Goal: Navigation & Orientation: Find specific page/section

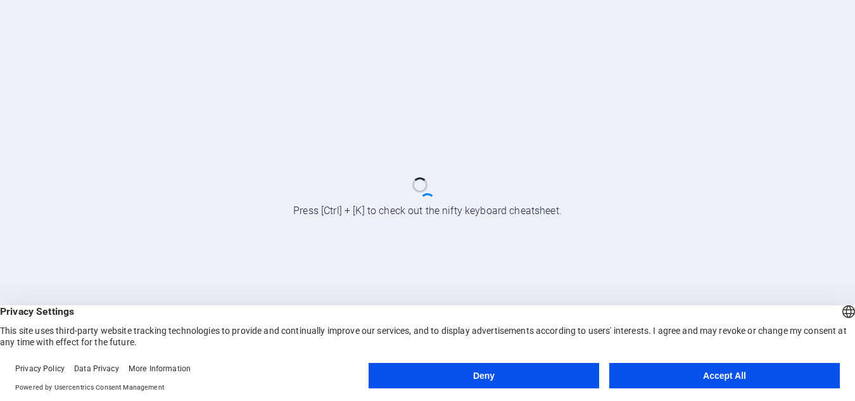
click at [644, 368] on button "Accept All" at bounding box center [725, 375] width 231 height 25
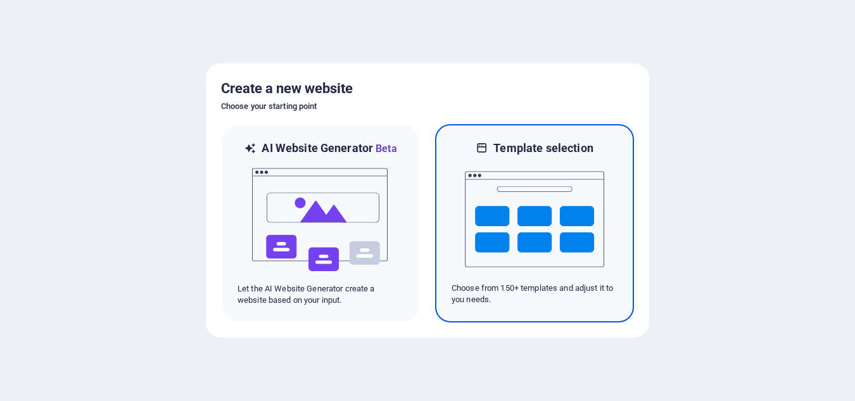
click at [533, 224] on img at bounding box center [534, 219] width 139 height 127
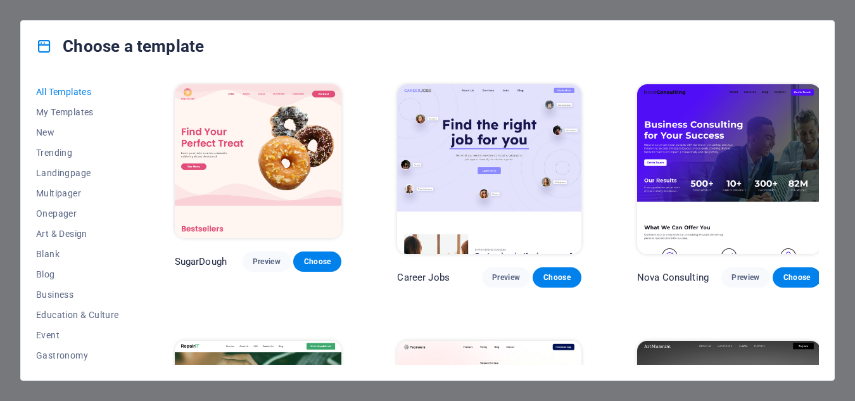
drag, startPoint x: 133, startPoint y: 226, endPoint x: 133, endPoint y: 267, distance: 41.2
click at [133, 267] on div "All Templates My Templates New Trending Landingpage Multipager Onepager Art & D…" at bounding box center [85, 223] width 98 height 283
click at [133, 264] on div "All Templates My Templates New Trending Landingpage Multipager Onepager Art & D…" at bounding box center [85, 223] width 98 height 283
click at [136, 255] on div "All Templates My Templates New Trending Landingpage Multipager Onepager Art & D…" at bounding box center [428, 226] width 814 height 309
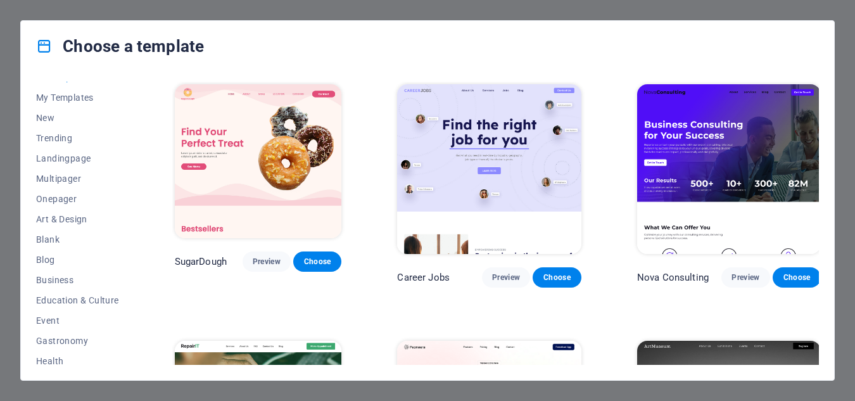
scroll to position [15, 0]
drag, startPoint x: 132, startPoint y: 231, endPoint x: 134, endPoint y: 200, distance: 31.1
click at [134, 200] on div "All Templates My Templates New Trending Landingpage Multipager Onepager Art & D…" at bounding box center [85, 223] width 98 height 283
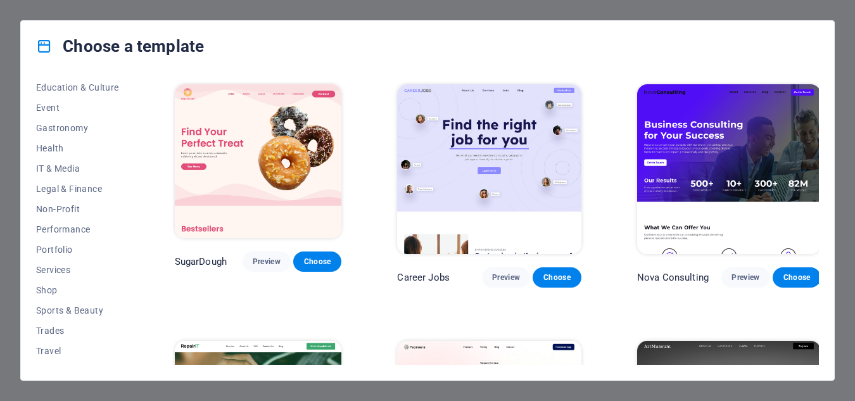
scroll to position [229, 0]
click at [72, 207] on span "Non-Profit" at bounding box center [77, 207] width 83 height 10
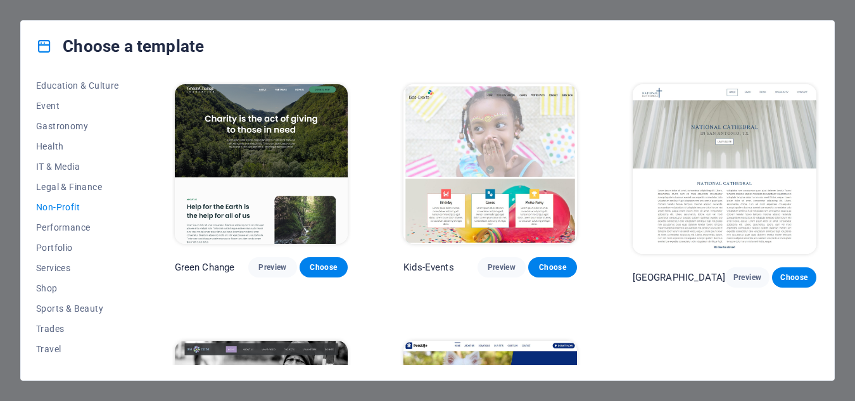
drag, startPoint x: 816, startPoint y: 151, endPoint x: 817, endPoint y: 218, distance: 67.2
click at [818, 215] on div "Green Change Preview Choose Kids-Events Preview [GEOGRAPHIC_DATA] Preview Choos…" at bounding box center [495, 223] width 647 height 283
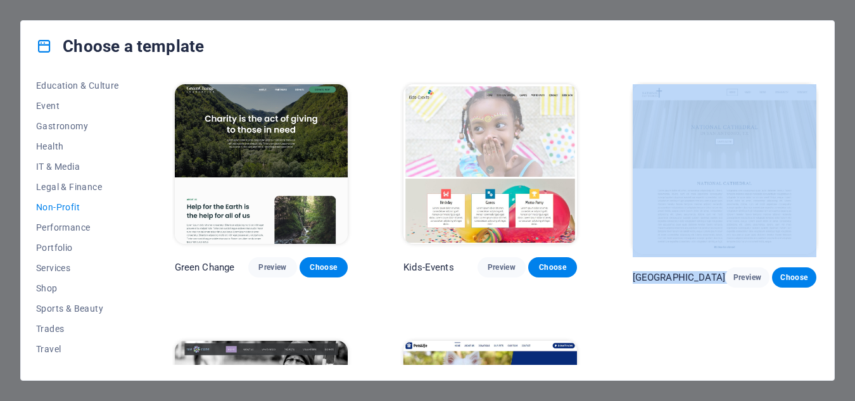
drag, startPoint x: 816, startPoint y: 230, endPoint x: 816, endPoint y: 271, distance: 40.6
click at [816, 262] on div "[GEOGRAPHIC_DATA] Preview Choose" at bounding box center [725, 185] width 189 height 206
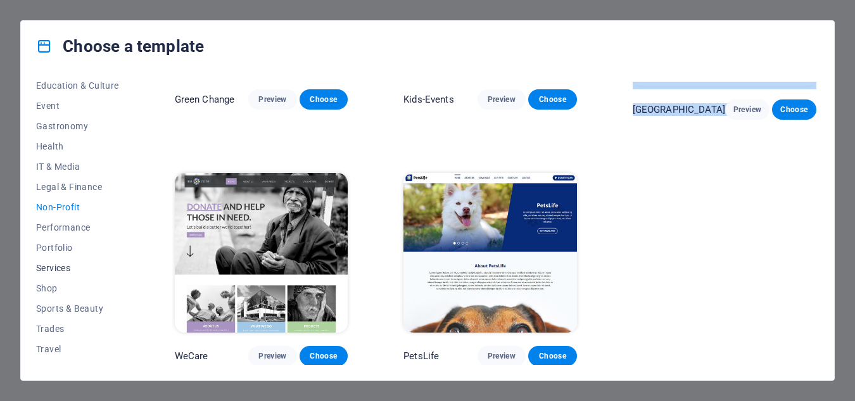
click at [65, 274] on button "Services" at bounding box center [77, 268] width 83 height 20
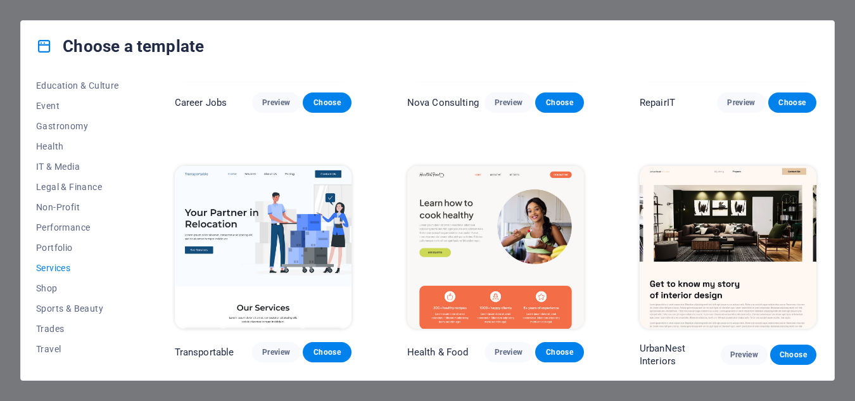
drag, startPoint x: 136, startPoint y: 253, endPoint x: 132, endPoint y: 240, distance: 14.6
click at [134, 241] on div "All Templates My Templates New Trending Landingpage Multipager Onepager Art & D…" at bounding box center [428, 226] width 814 height 309
drag, startPoint x: 131, startPoint y: 237, endPoint x: 133, endPoint y: 226, distance: 10.9
click at [133, 226] on div "All Templates My Templates New Trending Landingpage Multipager Onepager Art & D…" at bounding box center [85, 223] width 98 height 283
drag, startPoint x: 133, startPoint y: 226, endPoint x: 135, endPoint y: 217, distance: 9.7
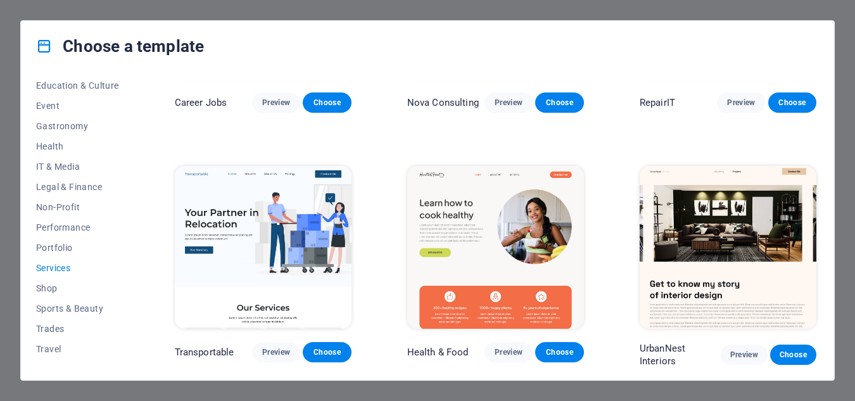
click at [134, 217] on div "All Templates My Templates New Trending Landingpage Multipager Onepager Art & D…" at bounding box center [85, 223] width 98 height 283
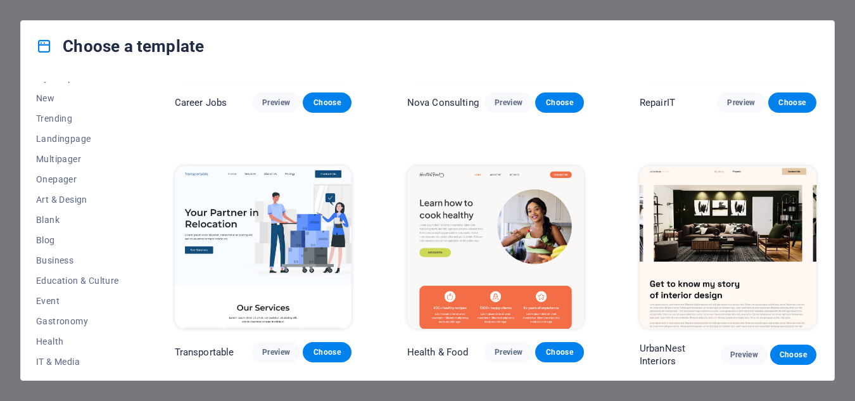
scroll to position [0, 0]
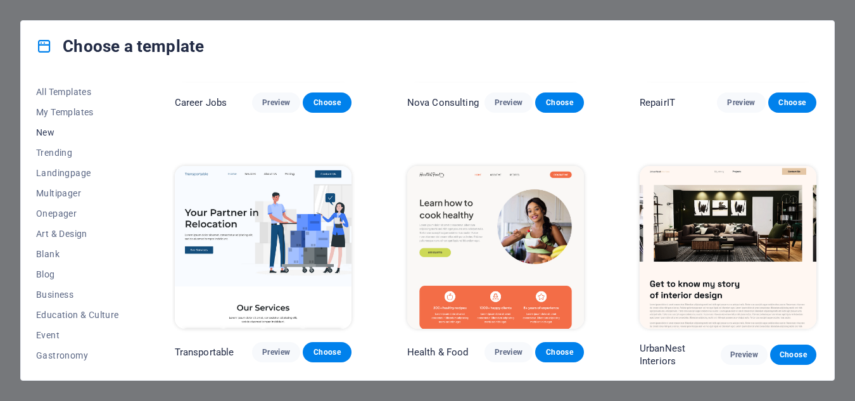
click at [100, 133] on span "New" at bounding box center [77, 132] width 83 height 10
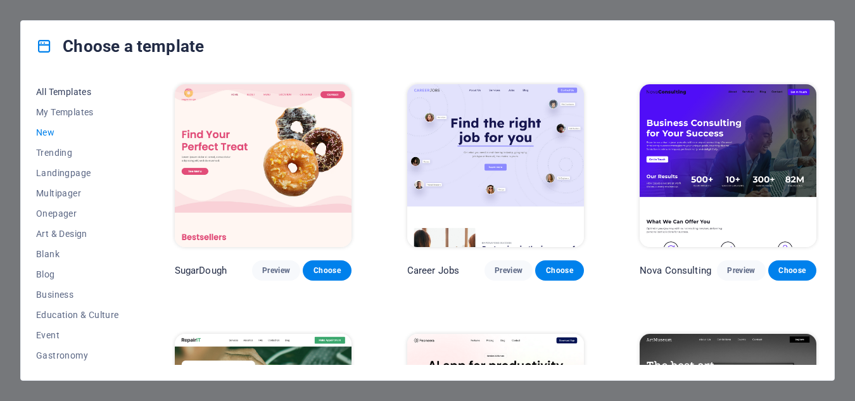
click at [90, 90] on span "All Templates" at bounding box center [77, 92] width 83 height 10
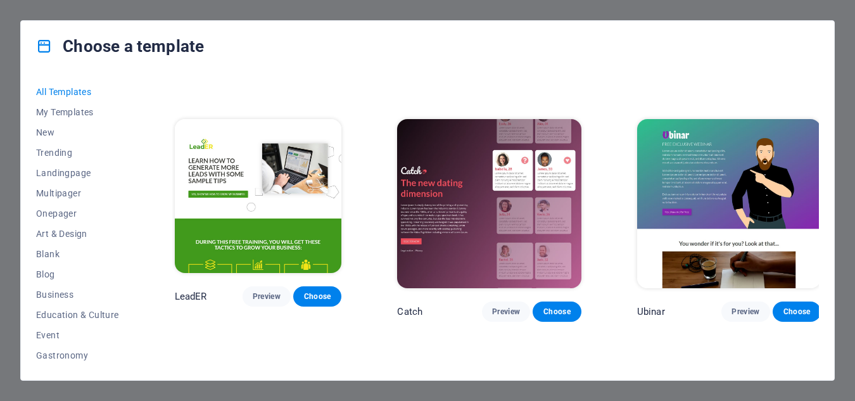
scroll to position [14360, 0]
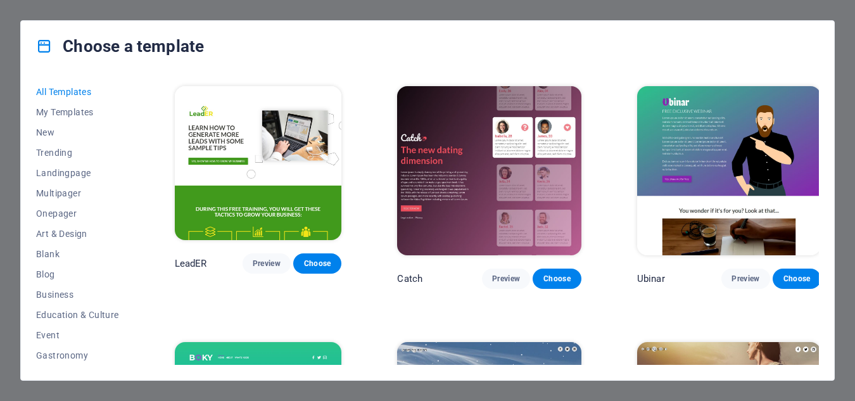
drag, startPoint x: 821, startPoint y: 358, endPoint x: 821, endPoint y: 366, distance: 8.2
click at [821, 366] on div "All Templates My Templates New Trending Landingpage Multipager Onepager Art & D…" at bounding box center [428, 226] width 814 height 309
